Goal: Task Accomplishment & Management: Use online tool/utility

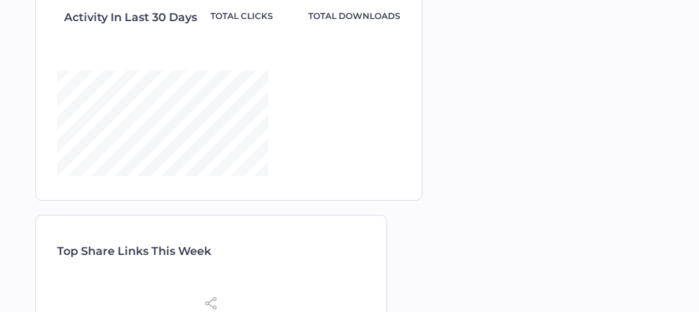
type input "stephanie.gallant stephanie.gallant <stephanie.gallant@vitalitenb.ca>"
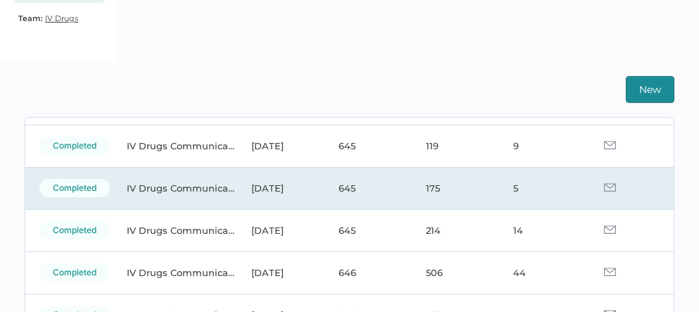
scroll to position [94, 0]
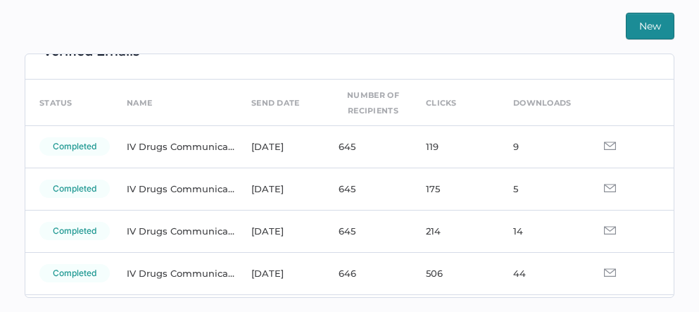
scroll to position [32, 0]
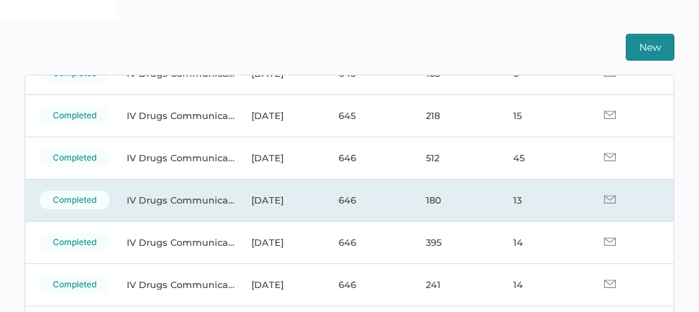
scroll to position [102, 0]
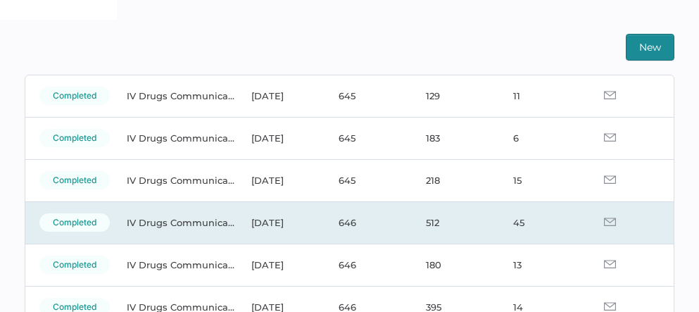
click at [604, 224] on img at bounding box center [610, 222] width 12 height 8
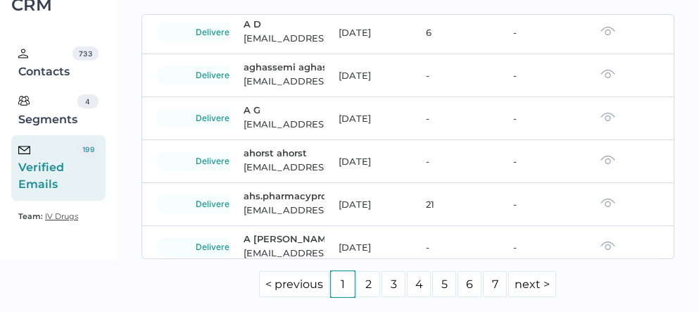
scroll to position [248, 0]
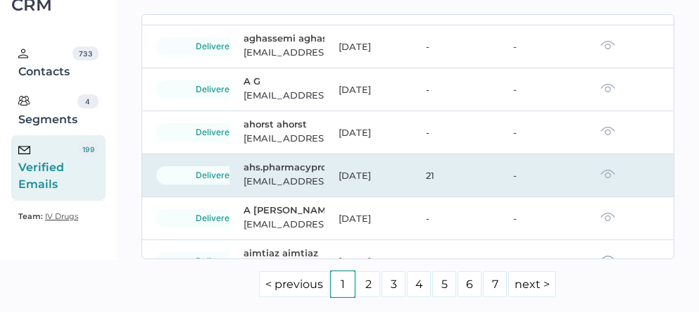
click at [601, 179] on img at bounding box center [608, 174] width 15 height 10
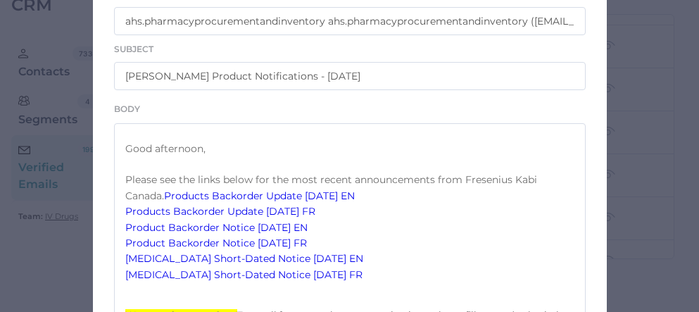
scroll to position [309, 0]
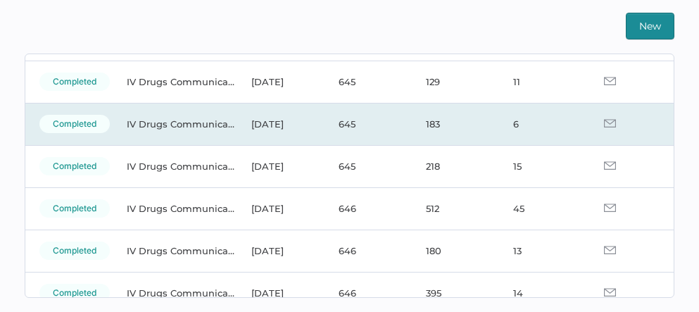
scroll to position [98, 0]
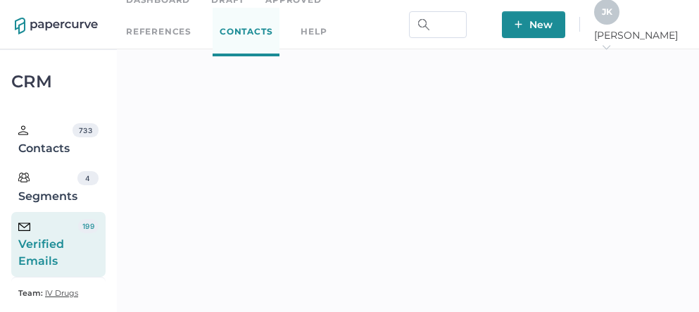
click at [613, 17] on span "J K" at bounding box center [607, 11] width 11 height 11
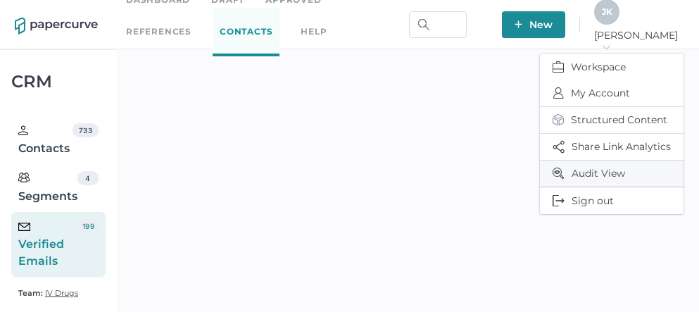
click at [605, 166] on span "Audit View" at bounding box center [612, 174] width 118 height 26
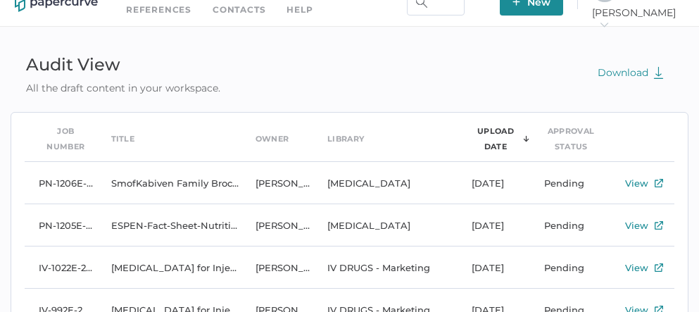
scroll to position [22, 0]
click at [609, 20] on icon "arrow_right" at bounding box center [604, 25] width 10 height 10
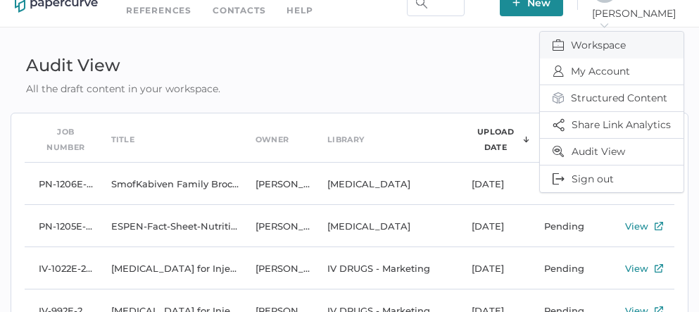
click at [610, 42] on span "Workspace" at bounding box center [612, 45] width 118 height 27
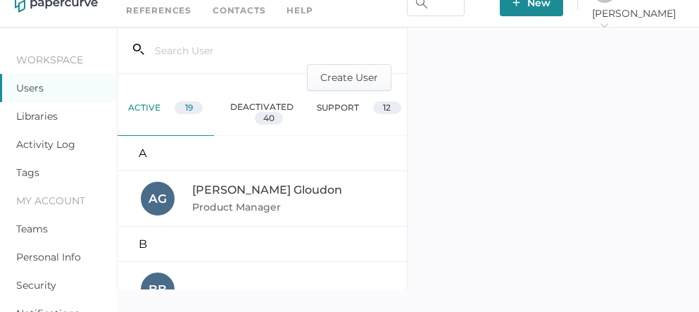
click at [57, 147] on link "Activity Log" at bounding box center [45, 144] width 59 height 13
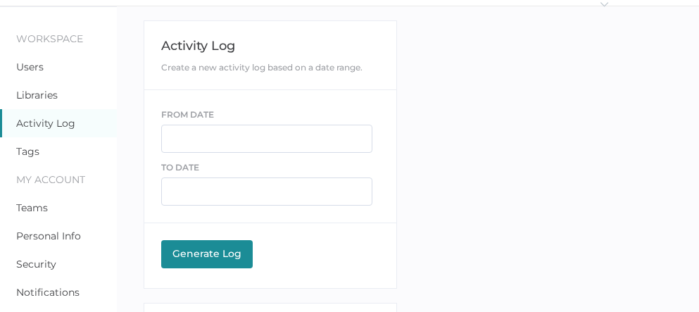
scroll to position [56, 0]
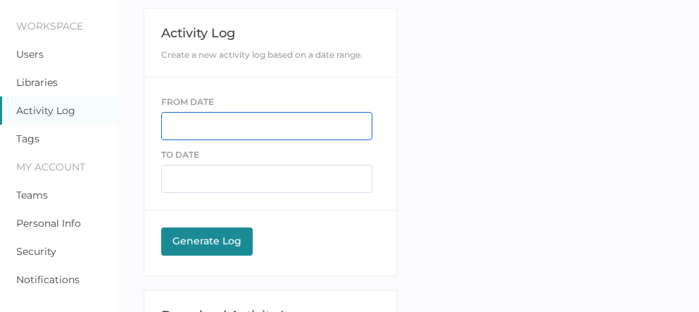
click at [197, 132] on input "text" at bounding box center [266, 126] width 211 height 28
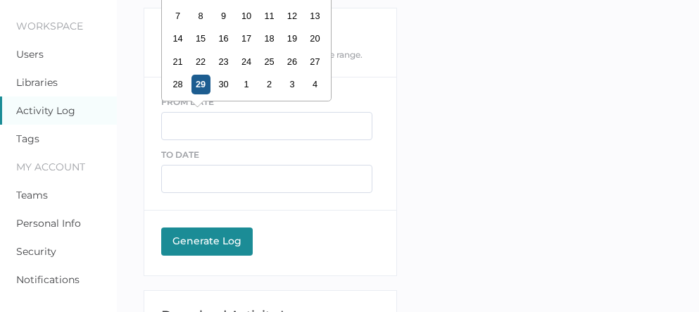
click at [198, 84] on div "29" at bounding box center [200, 84] width 19 height 19
type input "[DATE]"
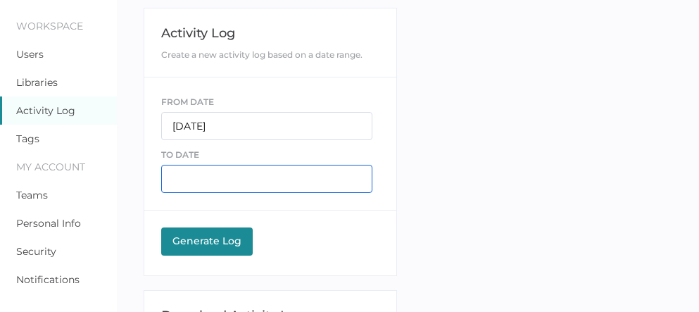
click at [208, 180] on input "text" at bounding box center [266, 179] width 211 height 28
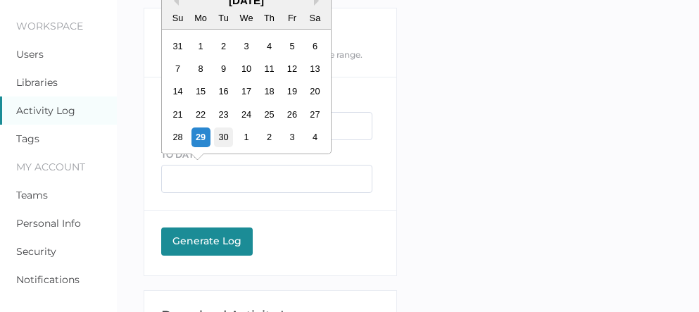
click at [222, 134] on div "30" at bounding box center [222, 136] width 19 height 19
type input "09/30/2025"
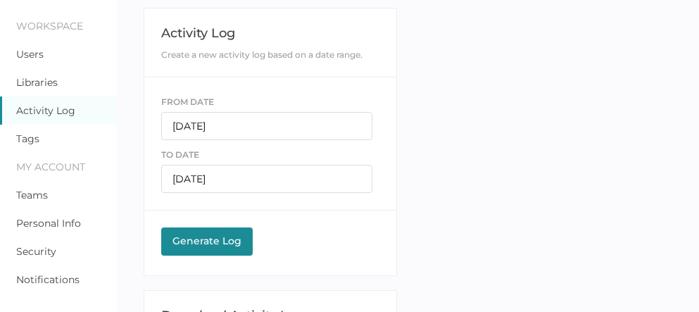
click at [211, 241] on div "Generate Log" at bounding box center [206, 240] width 77 height 13
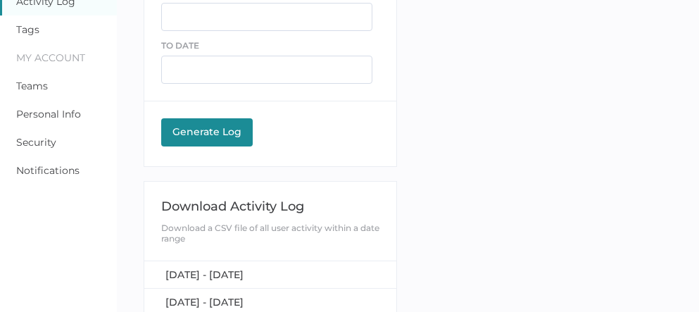
scroll to position [166, 0]
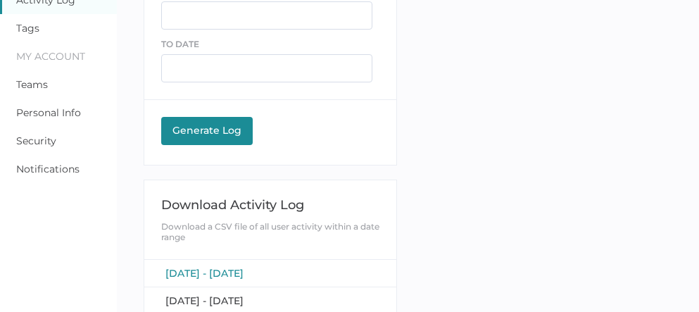
click at [232, 267] on span "[DATE] - [DATE]" at bounding box center [204, 273] width 78 height 13
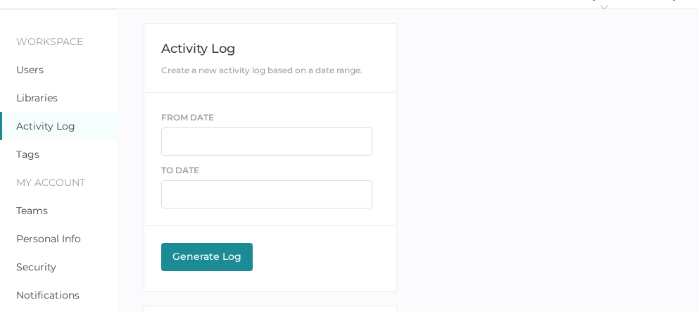
scroll to position [0, 0]
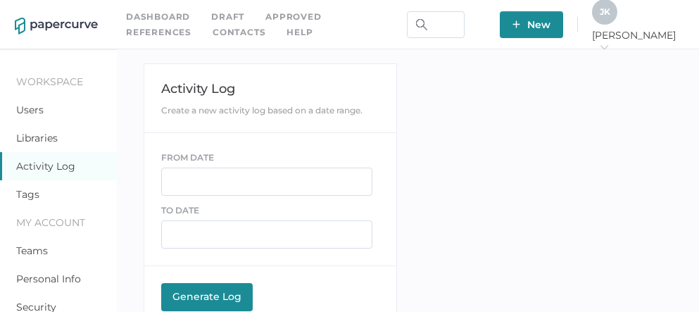
click at [609, 43] on icon "arrow_right" at bounding box center [604, 47] width 10 height 10
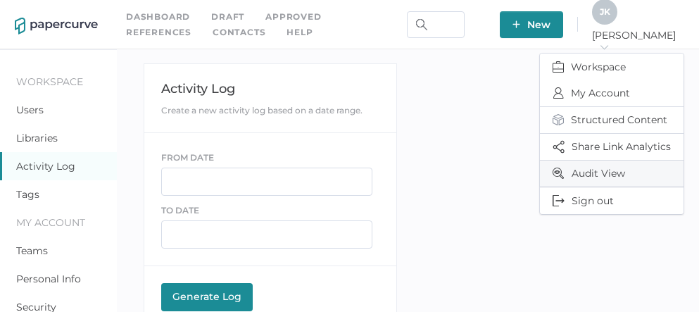
click at [603, 172] on span "Audit View" at bounding box center [612, 174] width 118 height 26
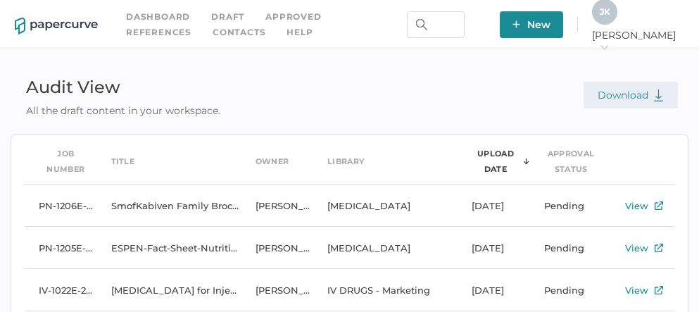
click at [659, 96] on img "button" at bounding box center [658, 95] width 11 height 13
click at [213, 33] on link "Contacts" at bounding box center [239, 32] width 53 height 15
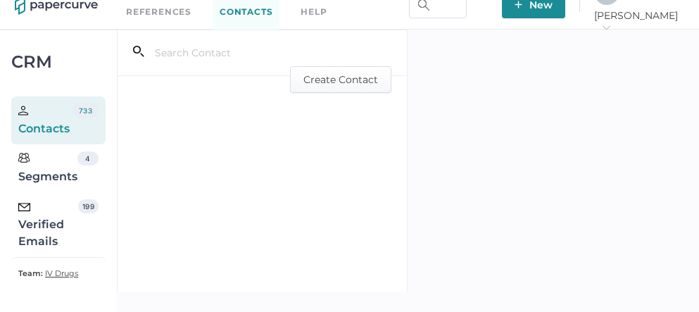
scroll to position [24, 0]
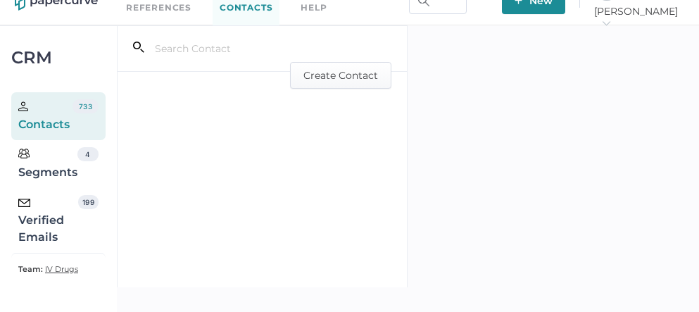
click at [45, 220] on div "Verified Emails" at bounding box center [48, 220] width 60 height 51
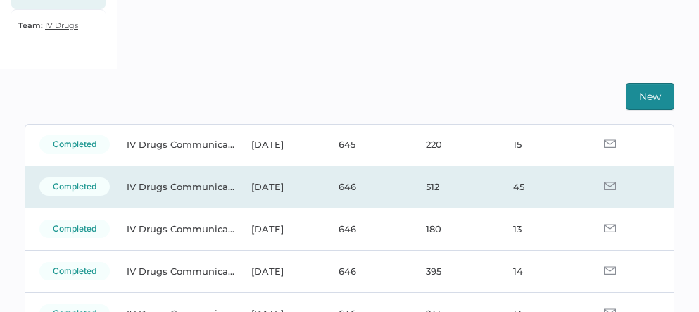
scroll to position [183, 0]
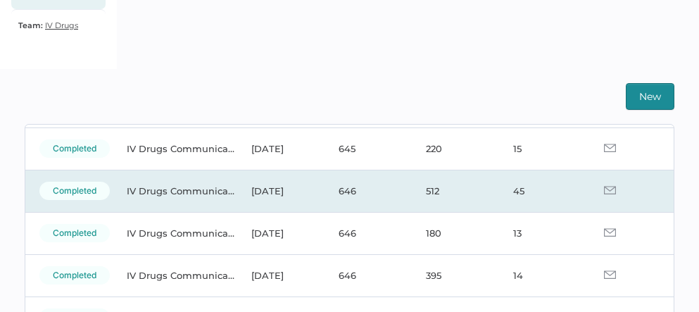
click at [604, 189] on img at bounding box center [610, 190] width 12 height 8
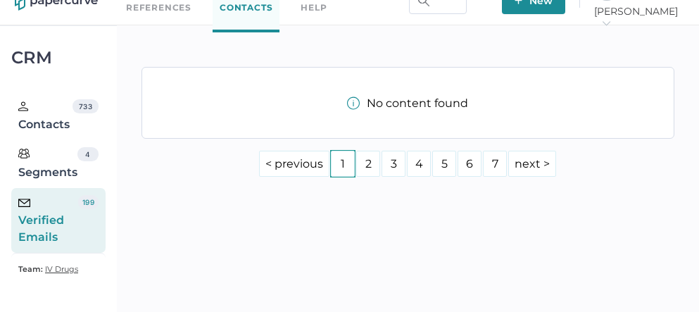
scroll to position [268, 0]
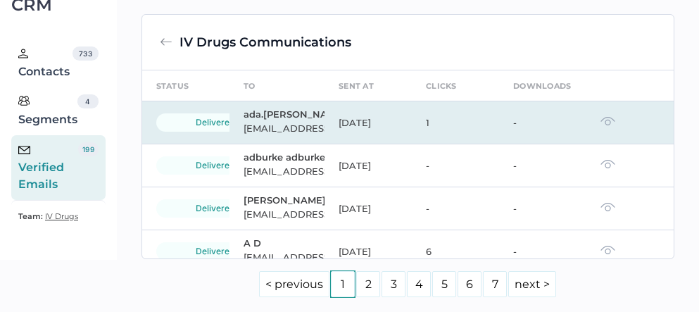
click at [586, 144] on td at bounding box center [629, 122] width 87 height 43
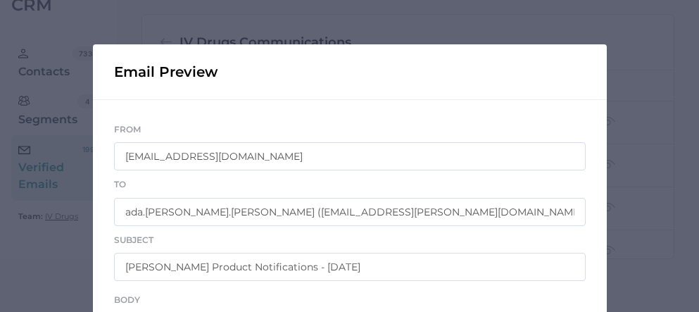
scroll to position [23, 0]
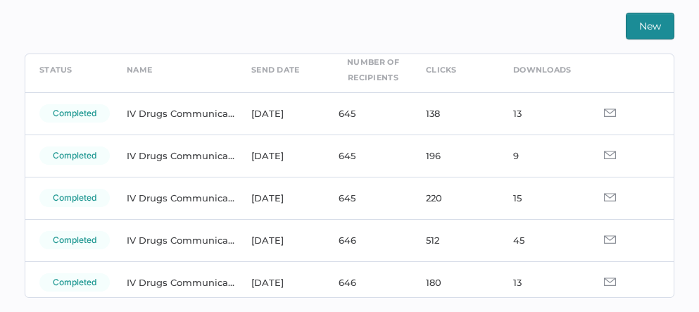
scroll to position [65, 0]
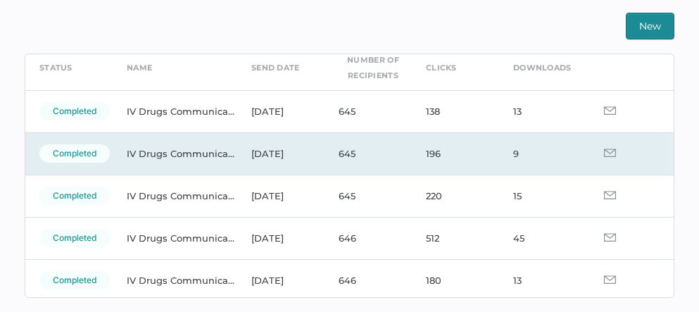
click at [604, 154] on img at bounding box center [610, 153] width 12 height 8
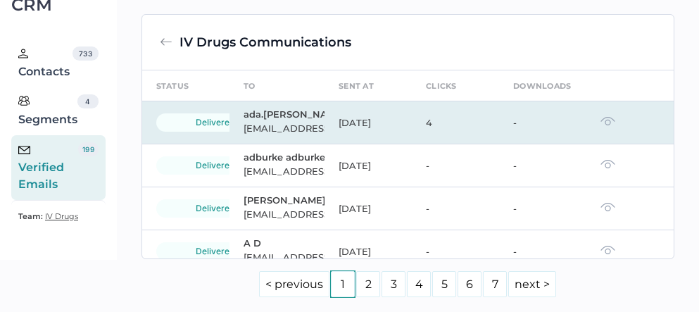
click at [601, 126] on img at bounding box center [608, 121] width 15 height 10
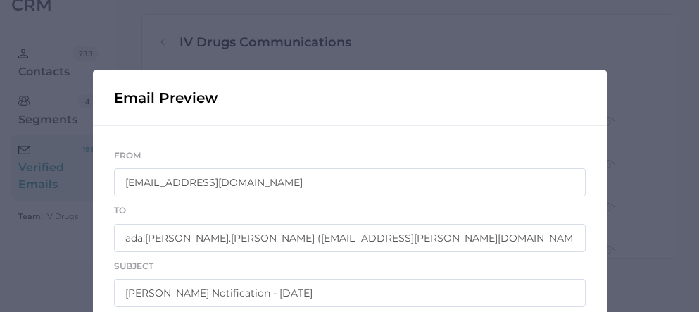
scroll to position [24, 0]
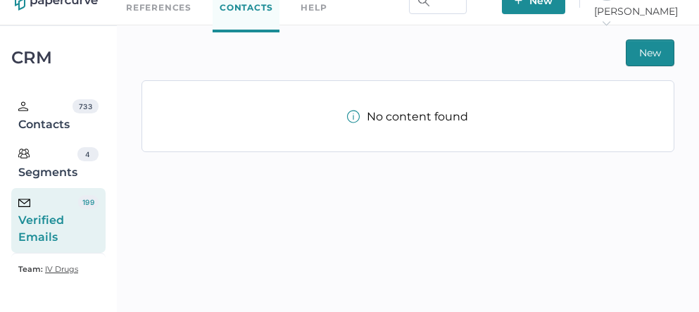
click at [51, 221] on div "Verified Emails" at bounding box center [48, 220] width 60 height 51
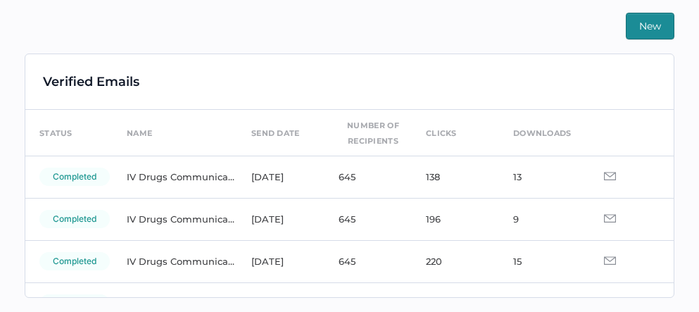
scroll to position [44, 0]
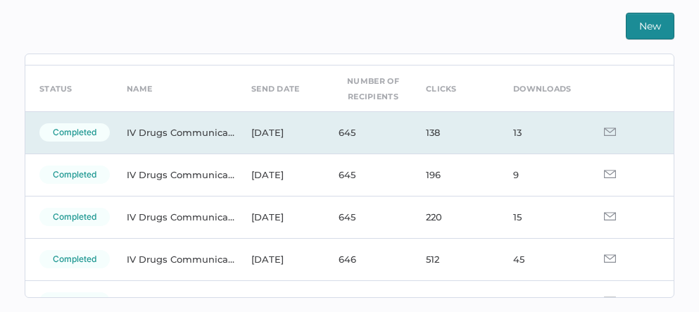
click at [604, 132] on img at bounding box center [610, 131] width 12 height 8
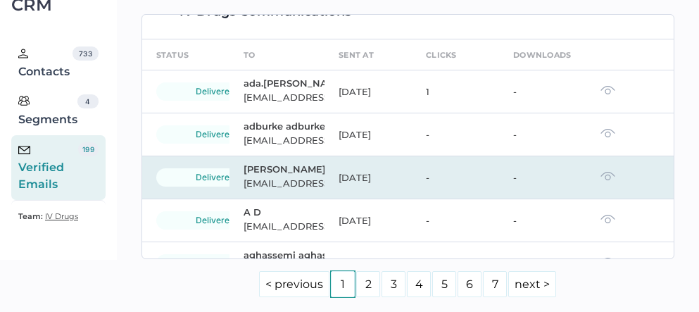
scroll to position [52, 0]
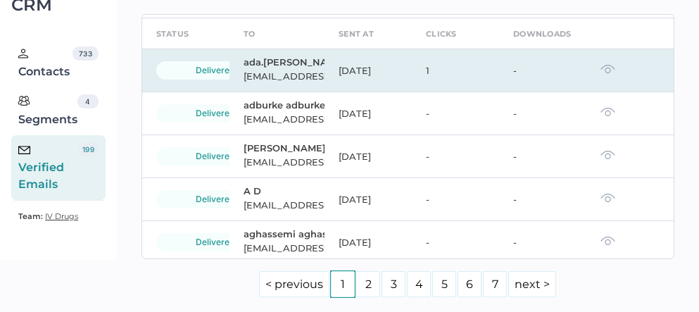
click at [601, 74] on img at bounding box center [608, 69] width 15 height 10
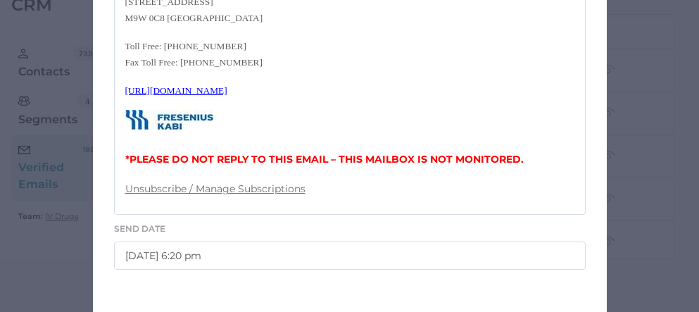
scroll to position [836, 0]
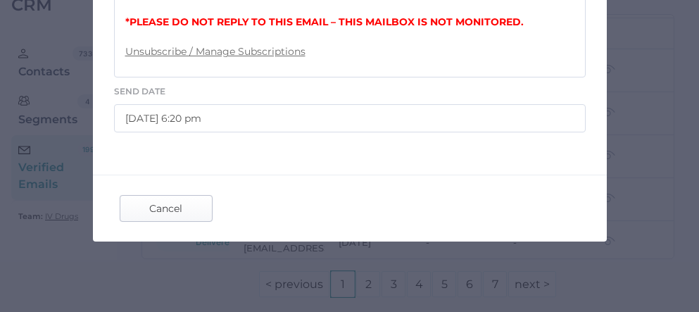
click at [160, 202] on span "Cancel" at bounding box center [166, 208] width 66 height 25
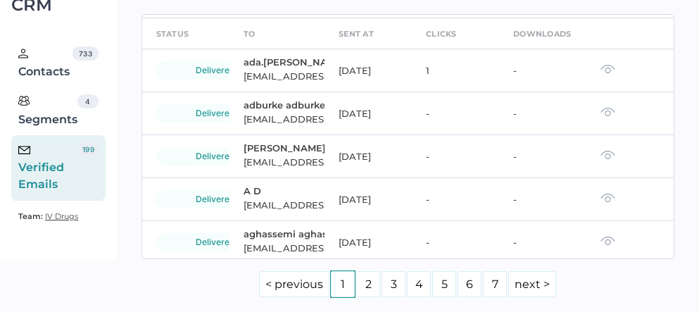
scroll to position [0, 0]
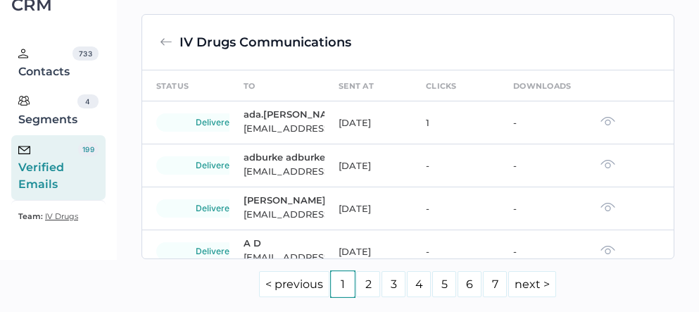
click at [61, 142] on div "Verified Emails" at bounding box center [48, 167] width 60 height 51
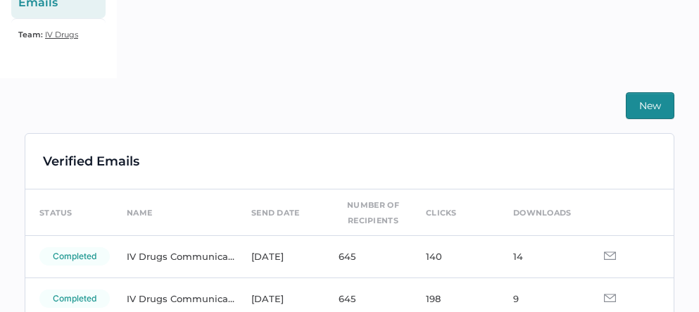
scroll to position [266, 0]
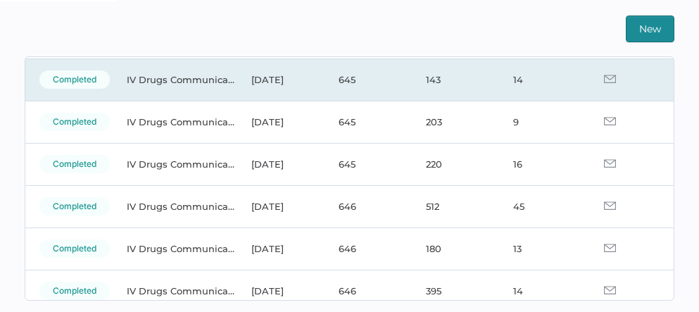
scroll to position [101, 0]
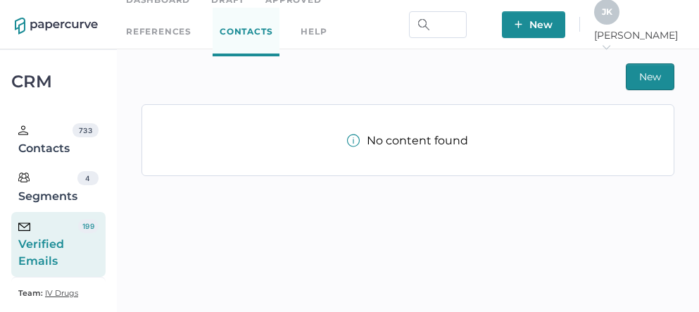
click at [613, 17] on span "J K" at bounding box center [607, 11] width 11 height 11
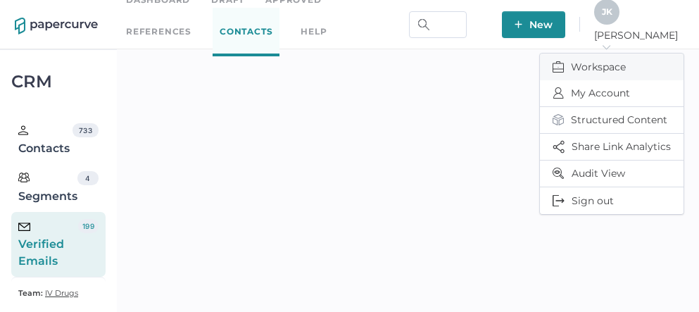
click at [598, 58] on span "Workspace" at bounding box center [612, 67] width 118 height 27
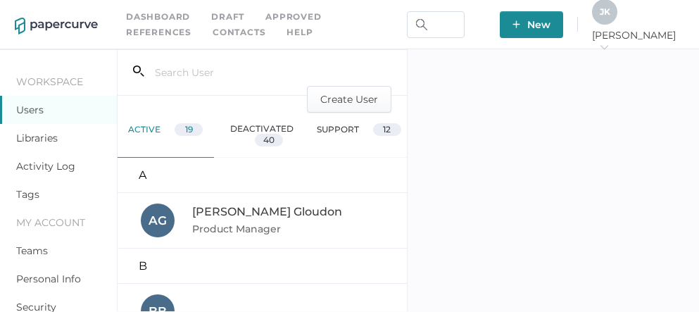
click at [54, 169] on link "Activity Log" at bounding box center [45, 166] width 59 height 13
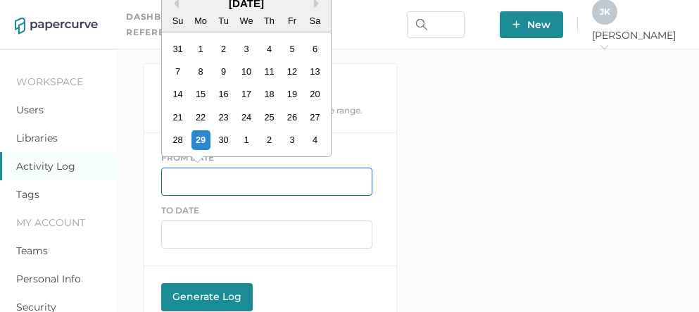
click at [230, 177] on input "text" at bounding box center [266, 182] width 211 height 28
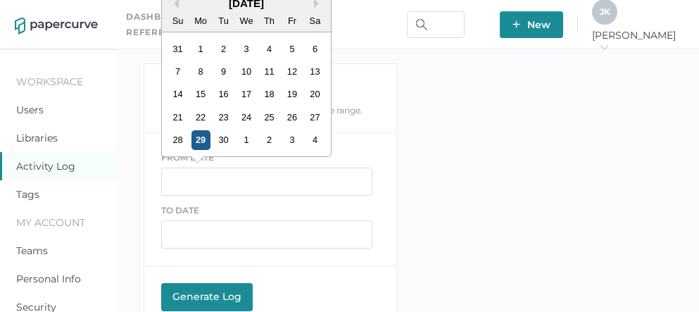
click at [200, 141] on div "29" at bounding box center [200, 139] width 19 height 19
type input "09/29/2025"
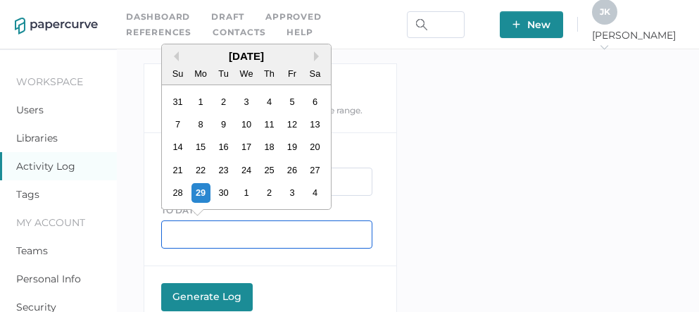
click at [197, 239] on input "text" at bounding box center [266, 234] width 211 height 28
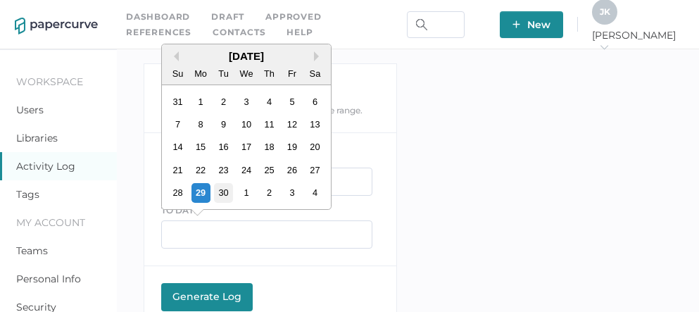
click at [221, 193] on div "30" at bounding box center [222, 192] width 19 height 19
type input "09/30/2025"
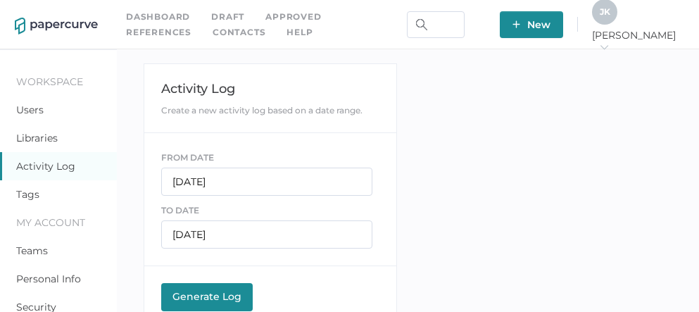
click at [201, 297] on div "Generate Log" at bounding box center [206, 296] width 77 height 13
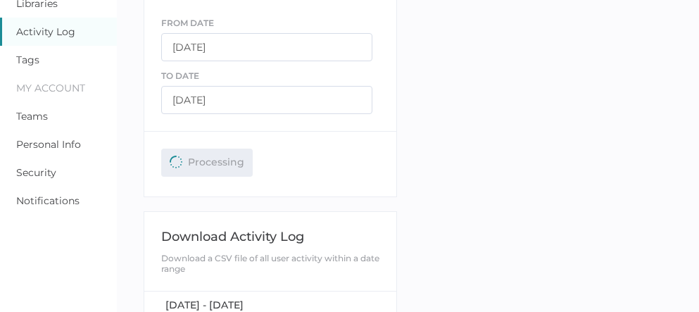
scroll to position [138, 0]
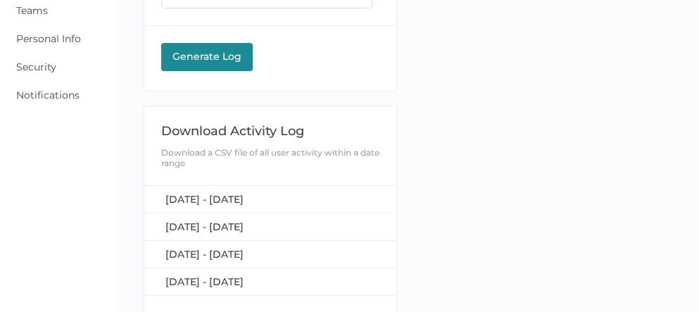
scroll to position [246, 0]
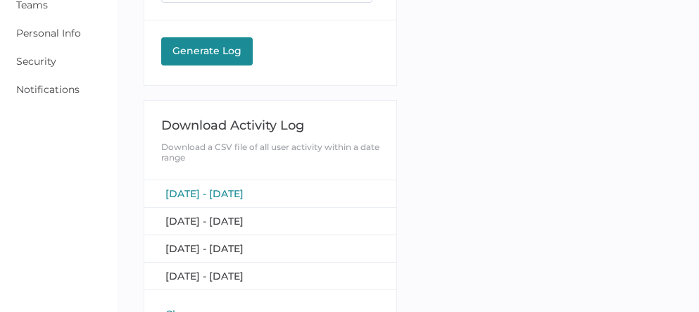
click at [234, 195] on span "[DATE] - [DATE]" at bounding box center [204, 193] width 78 height 13
